Goal: Information Seeking & Learning: Learn about a topic

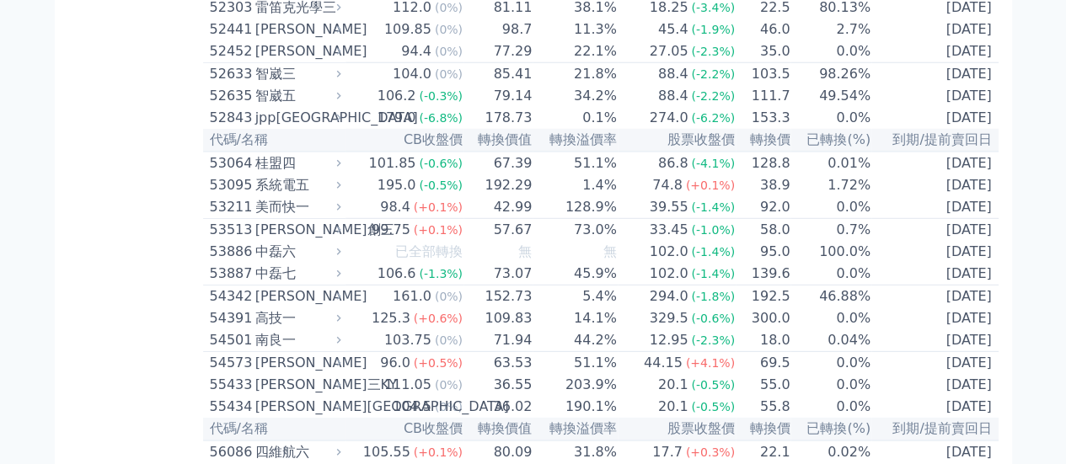
scroll to position [5380, 0]
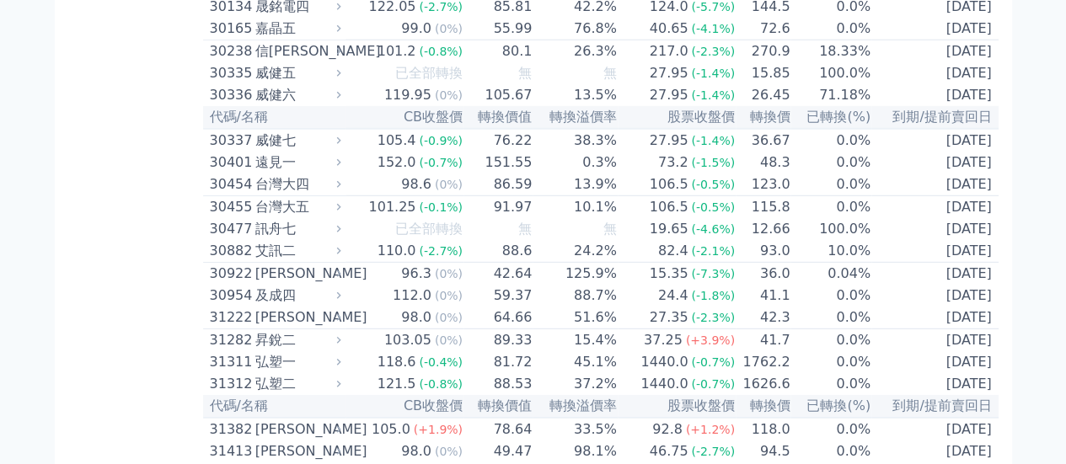
scroll to position [1789, 0]
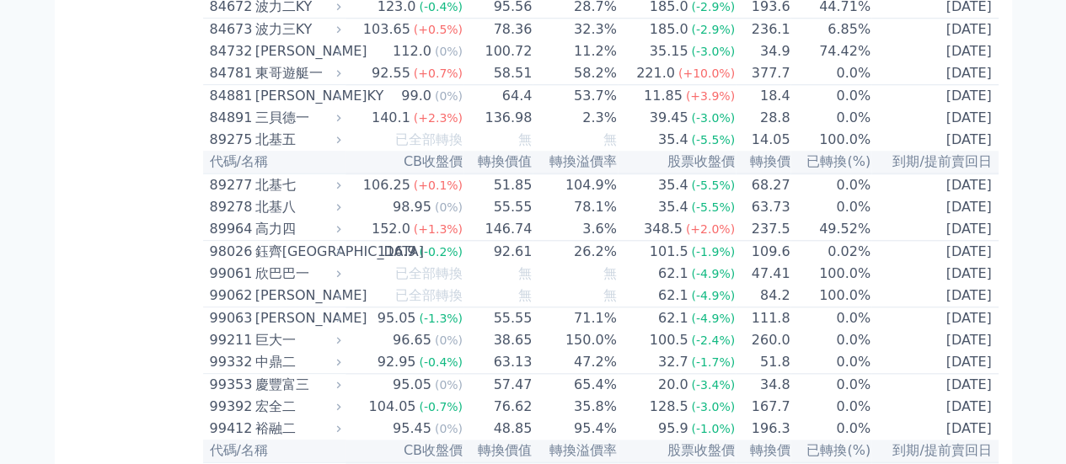
scroll to position [10541, 0]
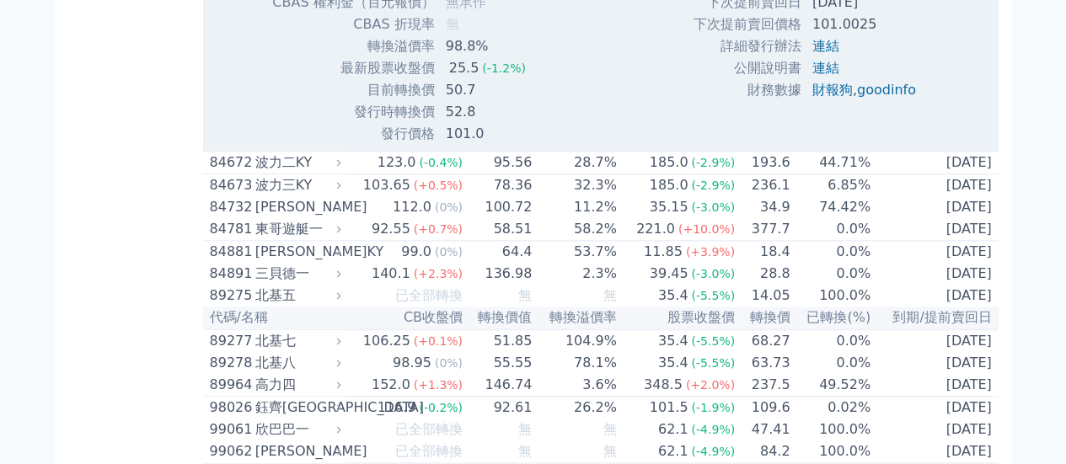
scroll to position [10707, 0]
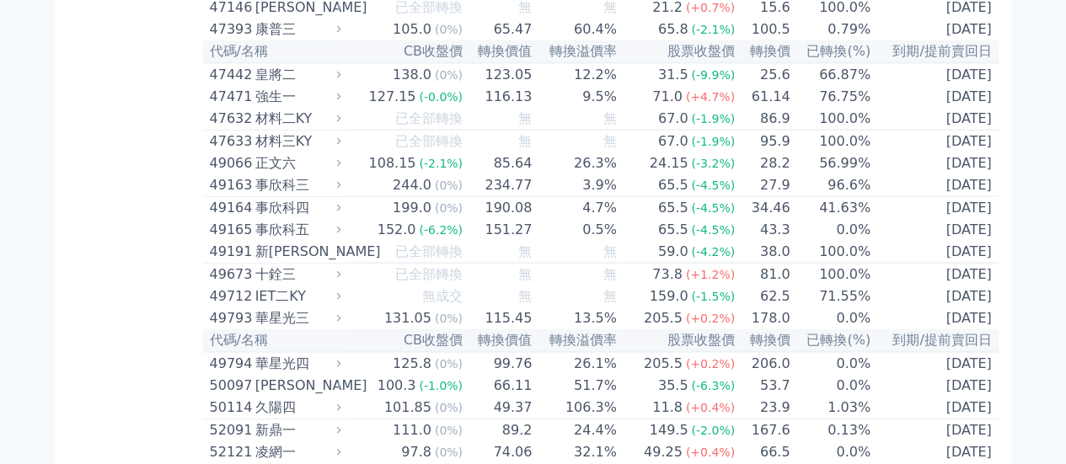
scroll to position [5190, 0]
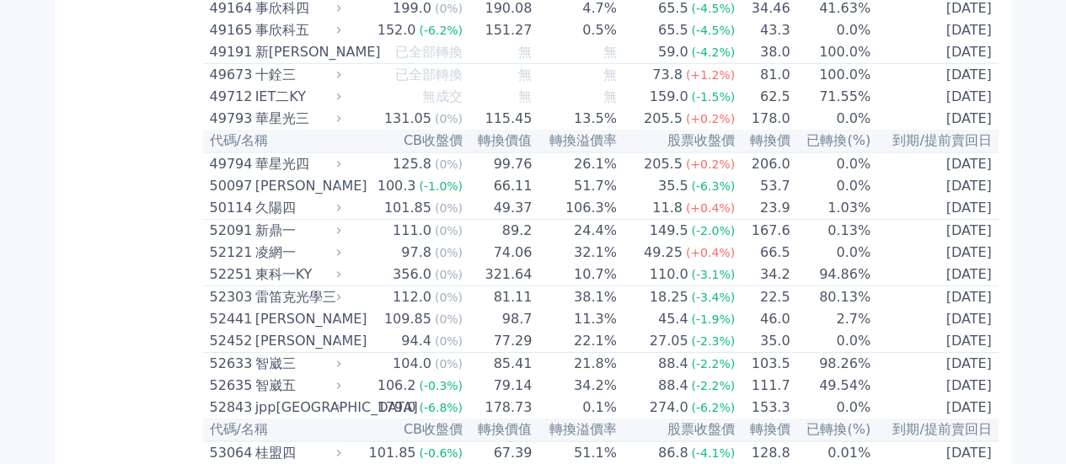
scroll to position [5775, 0]
